Goal: Find specific page/section: Find specific page/section

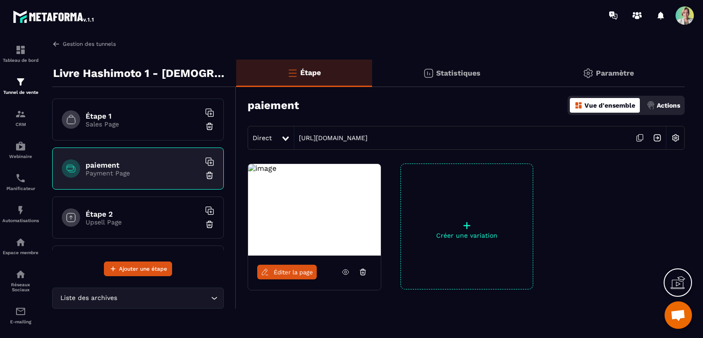
click at [54, 43] on img at bounding box center [56, 44] width 8 height 8
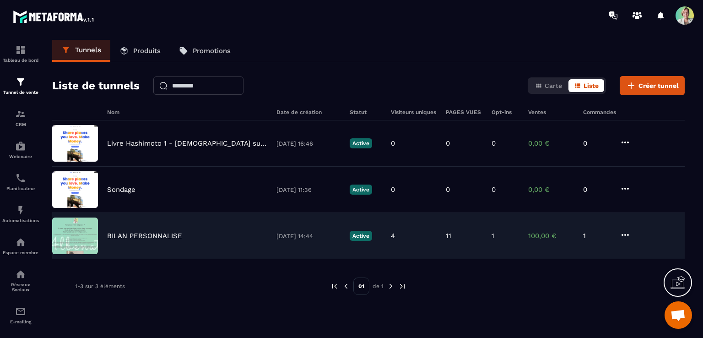
click at [145, 237] on p "BILAN PERSONNALISE" at bounding box center [144, 236] width 75 height 8
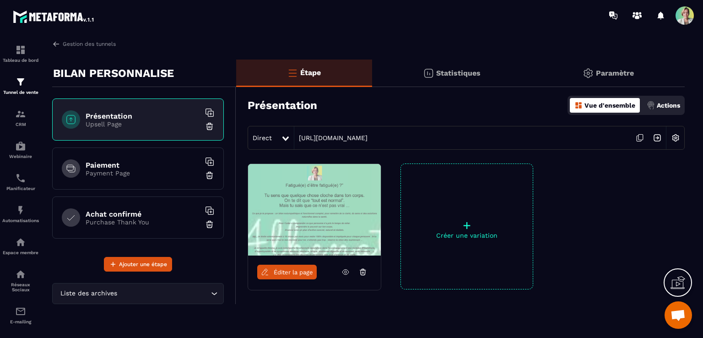
click at [139, 168] on h6 "Paiement" at bounding box center [143, 165] width 114 height 9
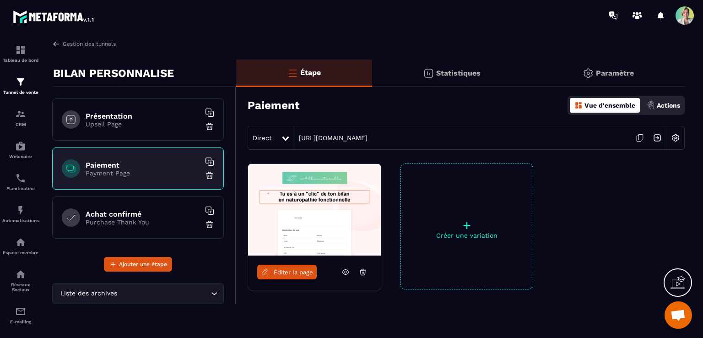
click at [339, 207] on img at bounding box center [314, 210] width 133 height 92
click at [294, 274] on span "Éditer la page" at bounding box center [293, 272] width 39 height 7
